Goal: Find specific page/section: Find specific page/section

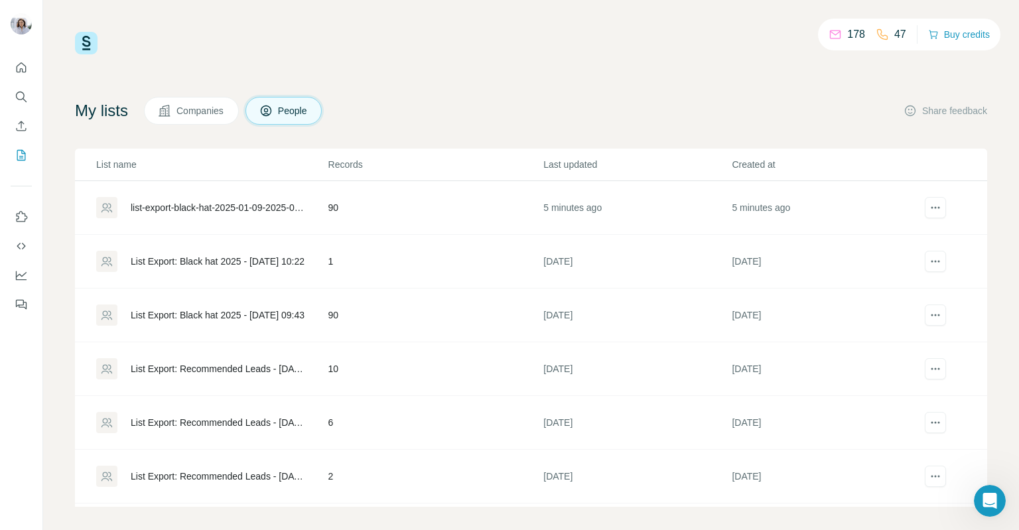
click at [291, 112] on span "People" at bounding box center [293, 110] width 31 height 13
click at [234, 319] on div "List Export: Black hat 2025 - [DATE] 09:43" at bounding box center [218, 315] width 174 height 13
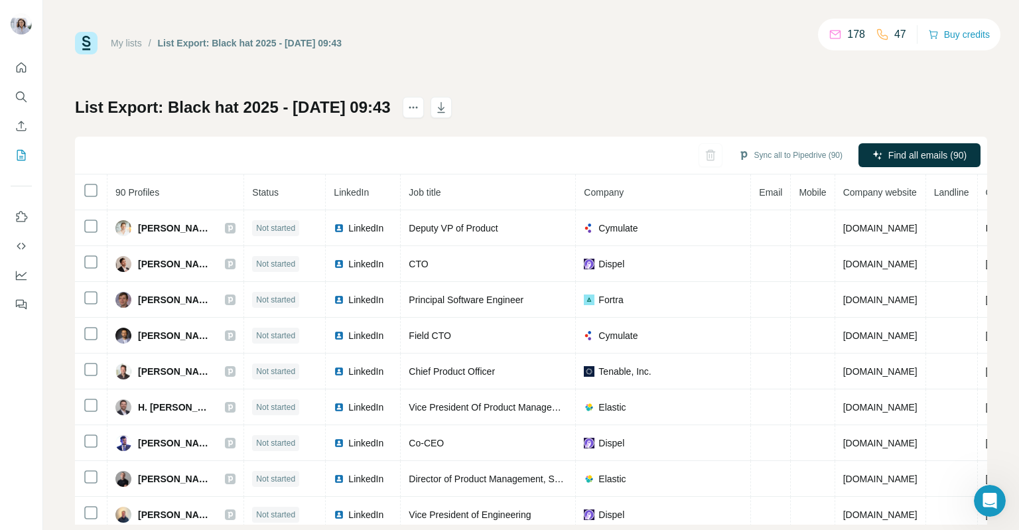
click at [126, 48] on link "My lists" at bounding box center [126, 43] width 31 height 11
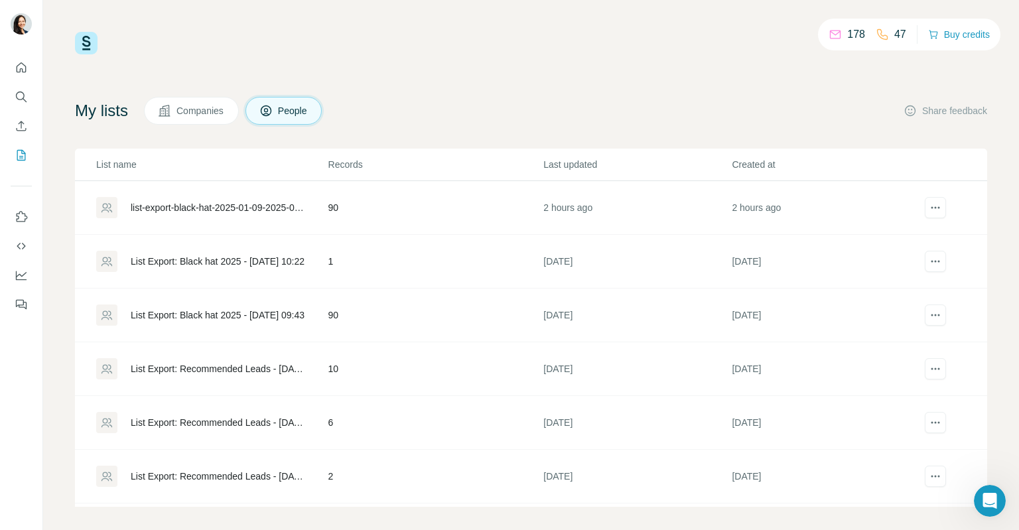
click at [209, 115] on span "Companies" at bounding box center [201, 110] width 48 height 13
